Goal: Information Seeking & Learning: Learn about a topic

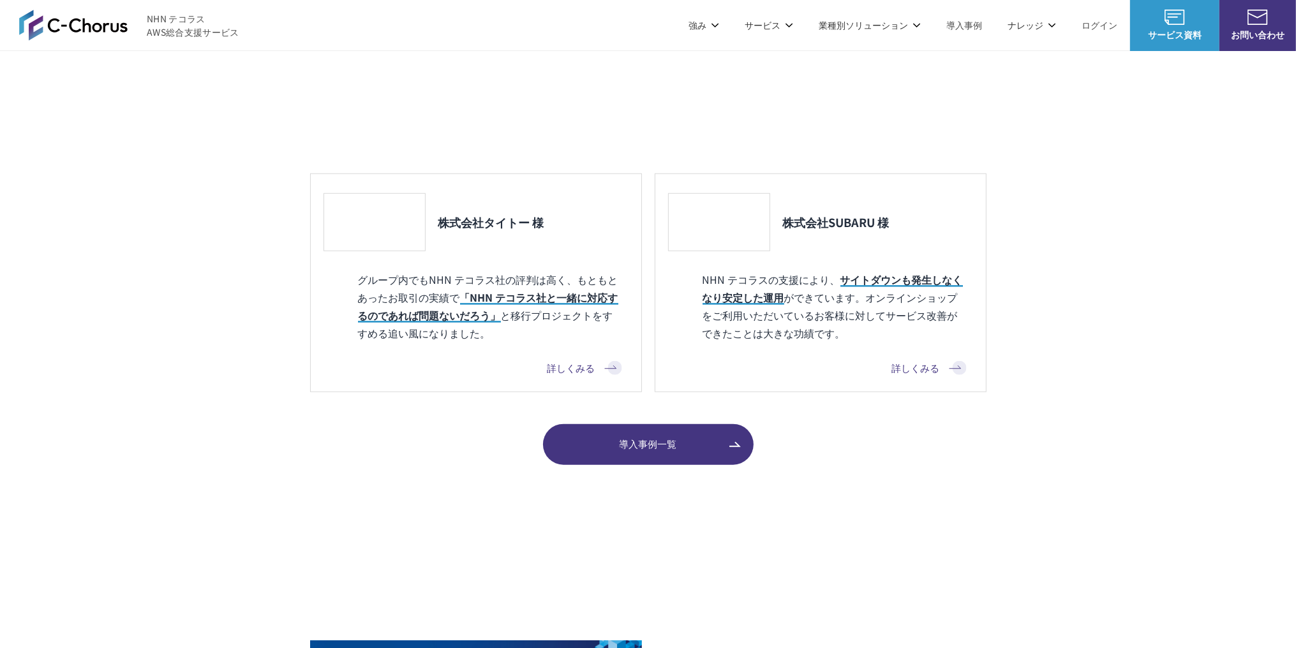
scroll to position [1184, 0]
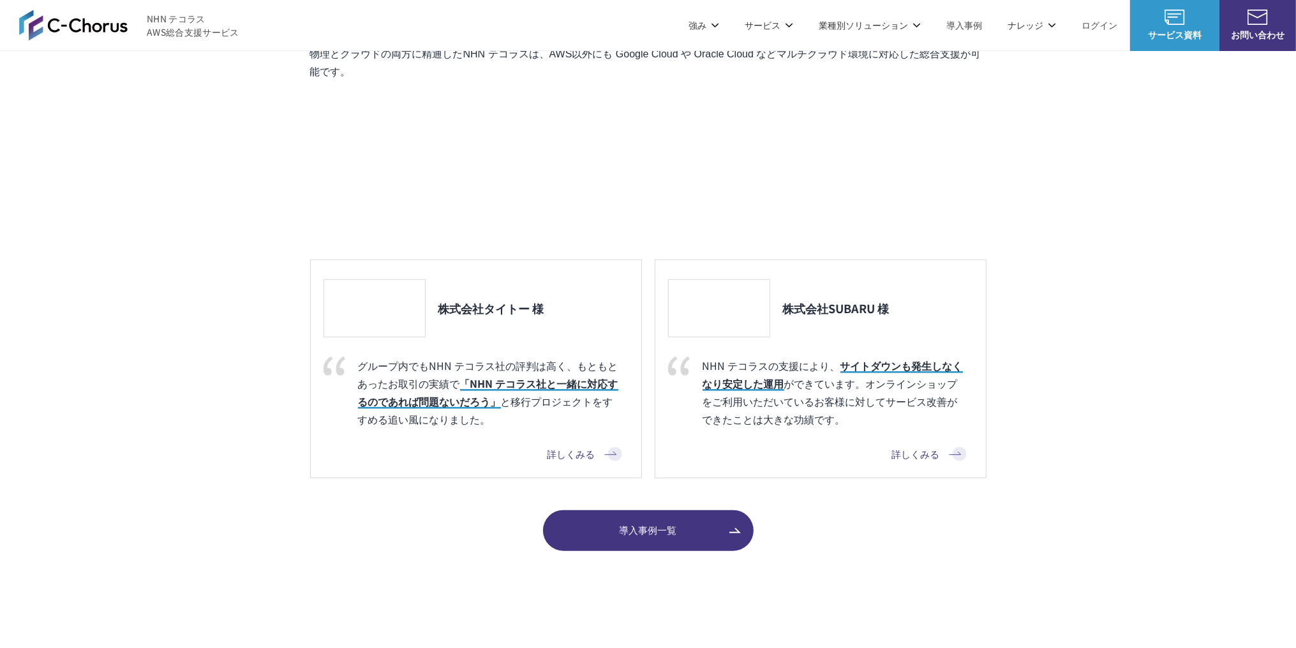
click at [921, 459] on link "詳しくみる" at bounding box center [929, 454] width 75 height 15
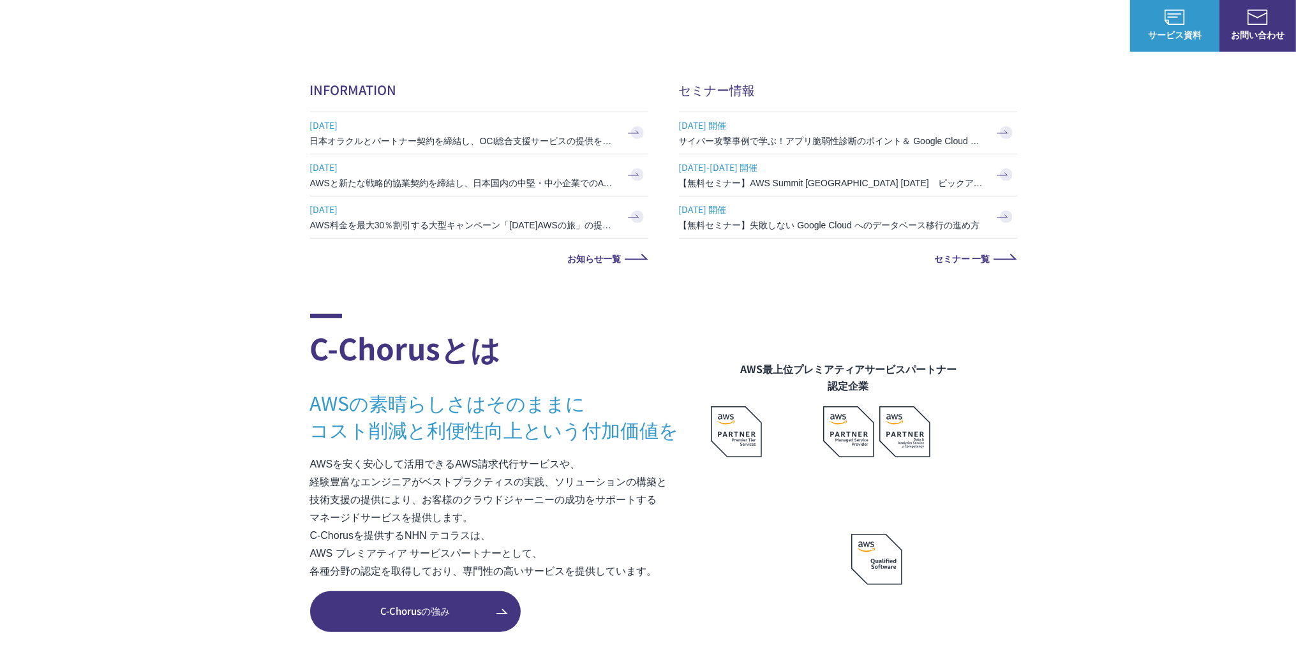
scroll to position [494, 0]
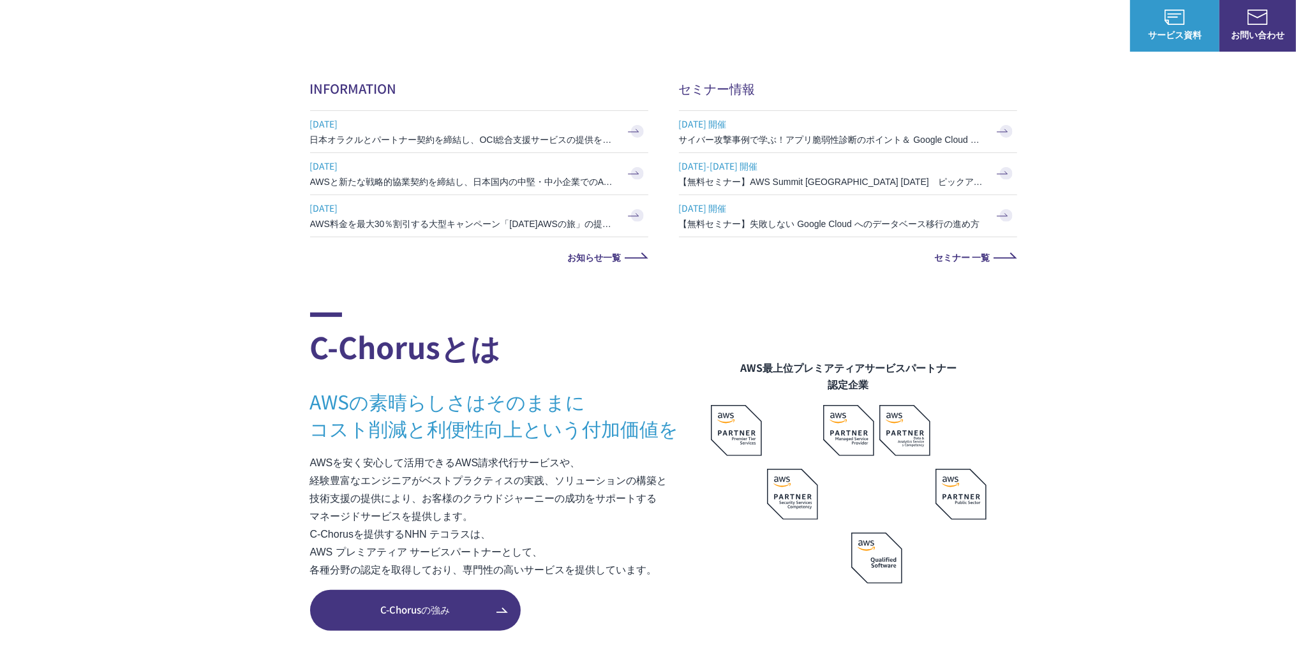
click at [441, 602] on link "C-Chorusの強み" at bounding box center [415, 610] width 211 height 41
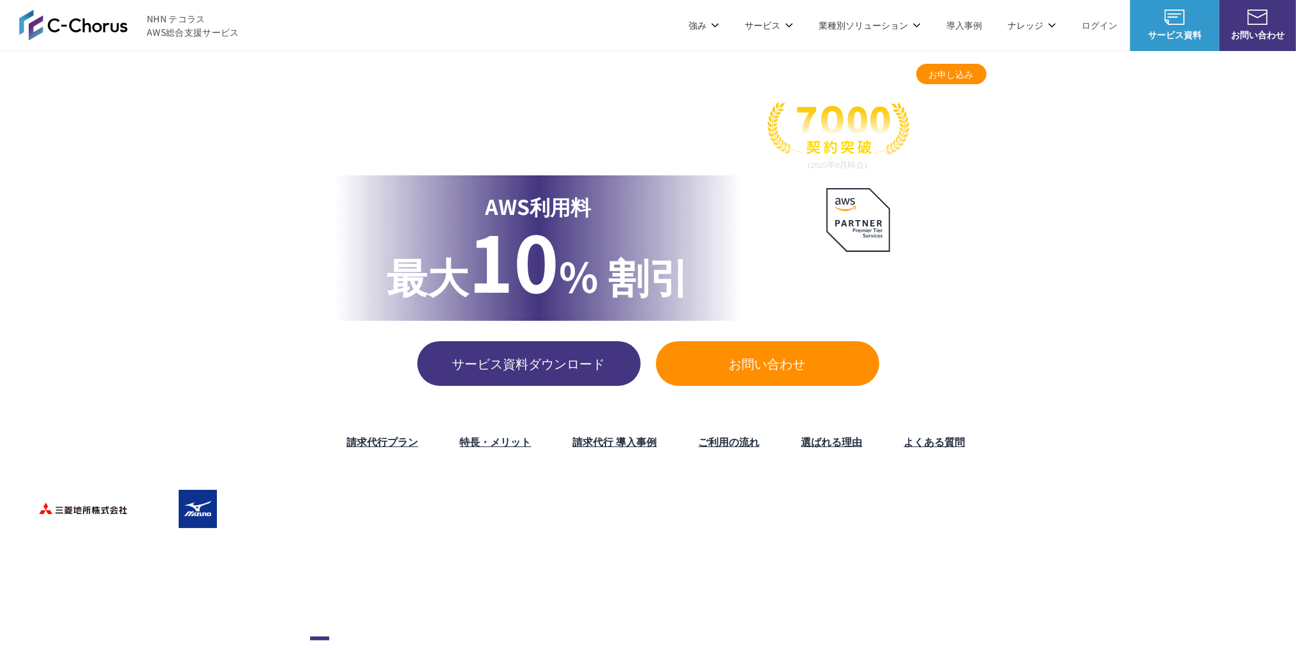
click at [623, 70] on link "請求代行プラン" at bounding box center [622, 74] width 63 height 13
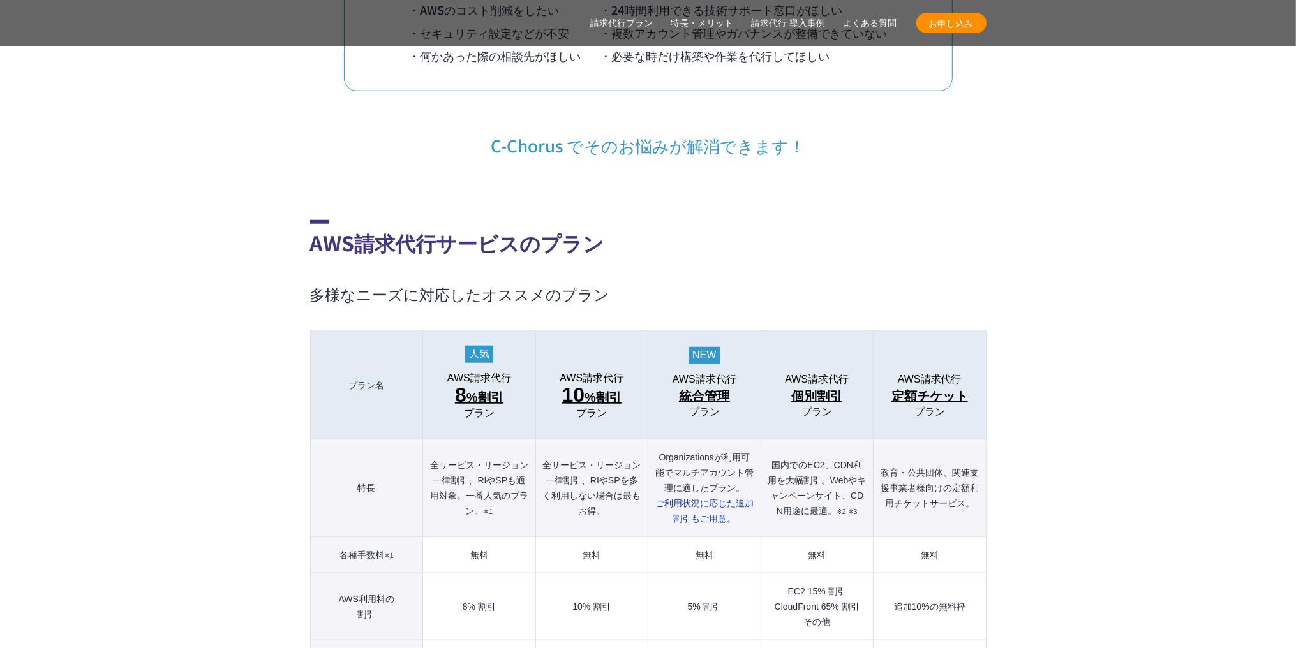
scroll to position [1257, 0]
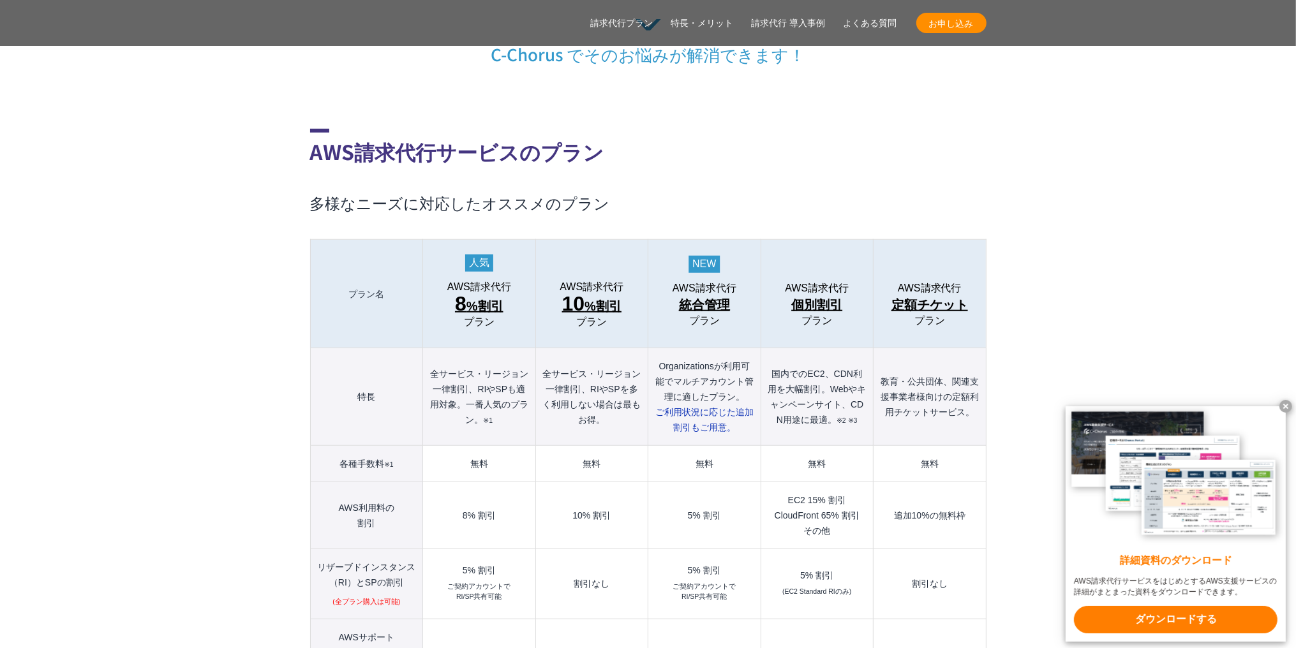
click at [480, 294] on span "8 %割引" at bounding box center [479, 305] width 48 height 23
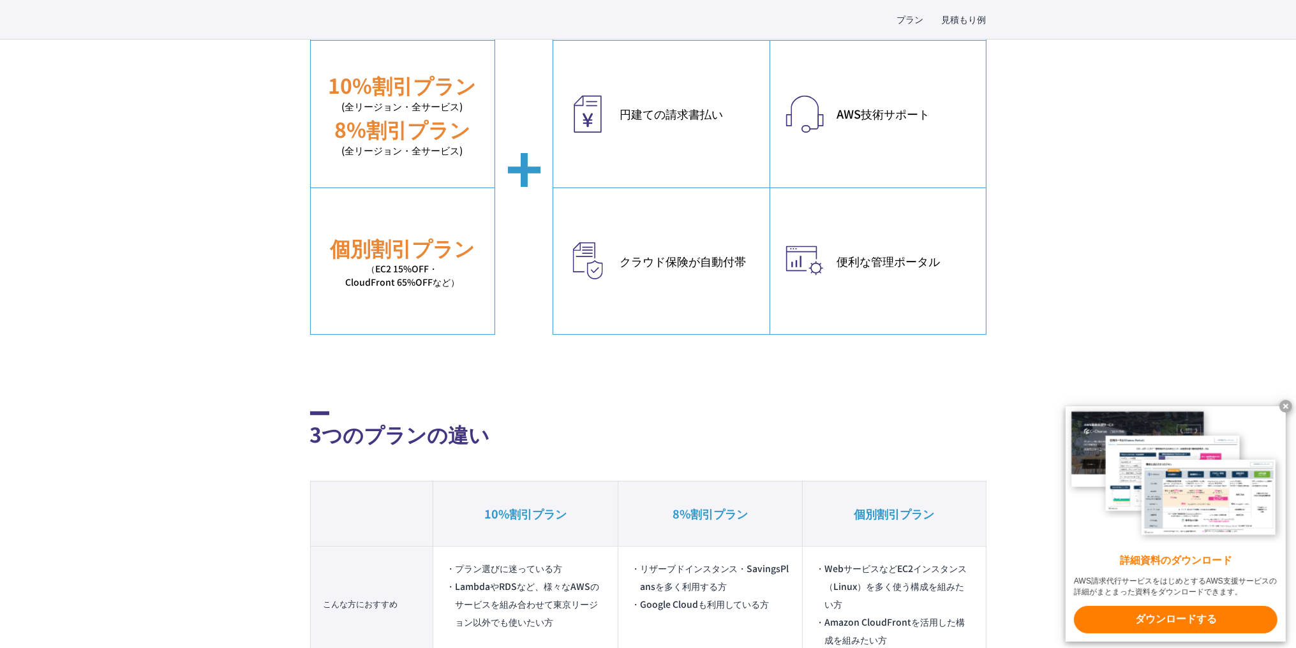
scroll to position [474, 0]
click at [665, 112] on em "円建ての請求書払い" at bounding box center [688, 113] width 137 height 17
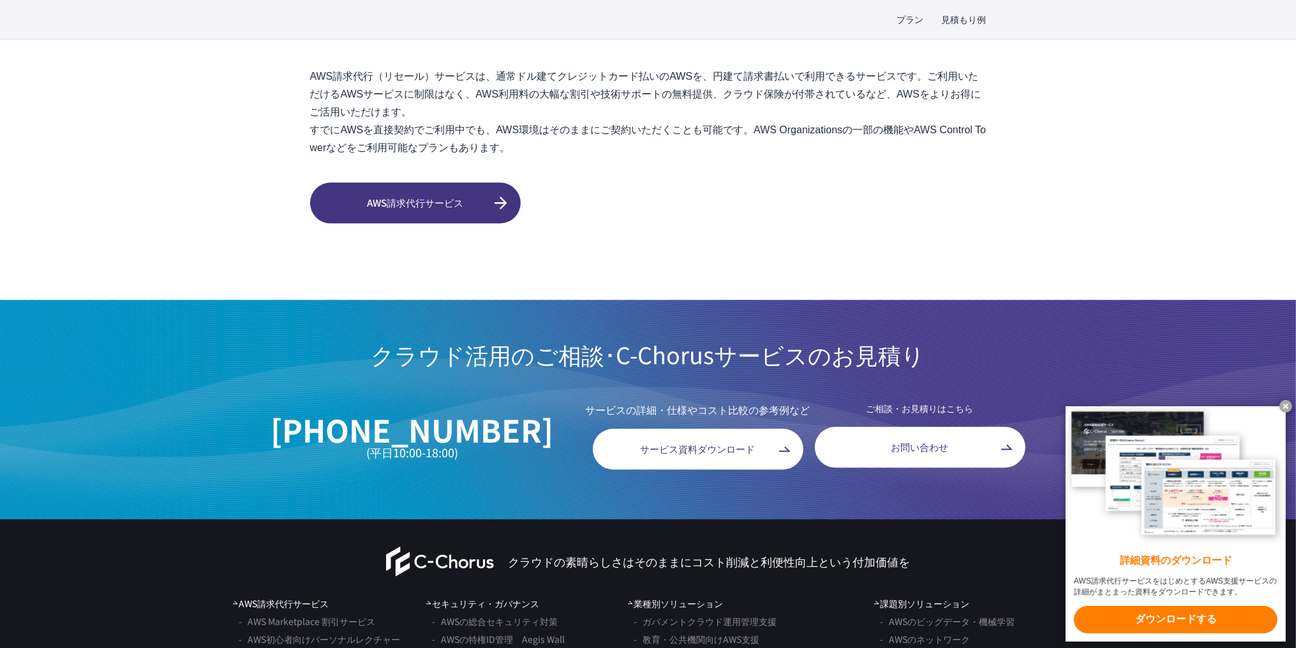
scroll to position [3966, 0]
